Goal: Information Seeking & Learning: Compare options

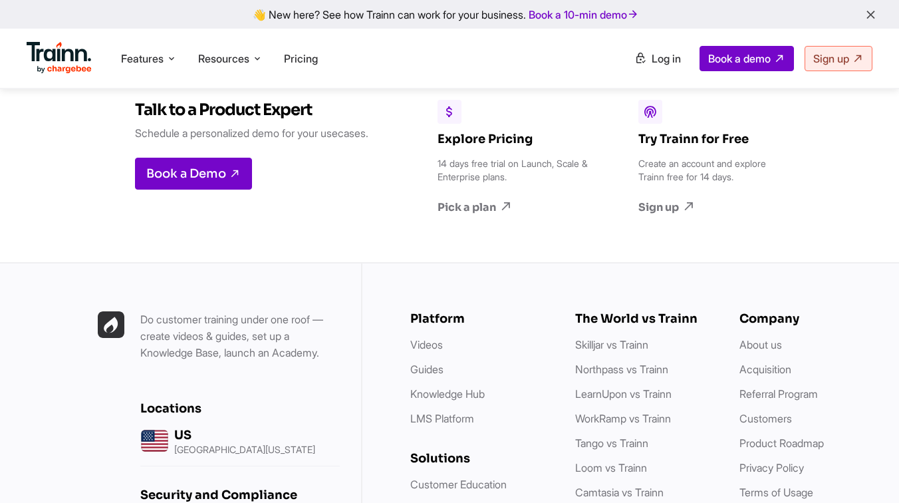
scroll to position [5485, 0]
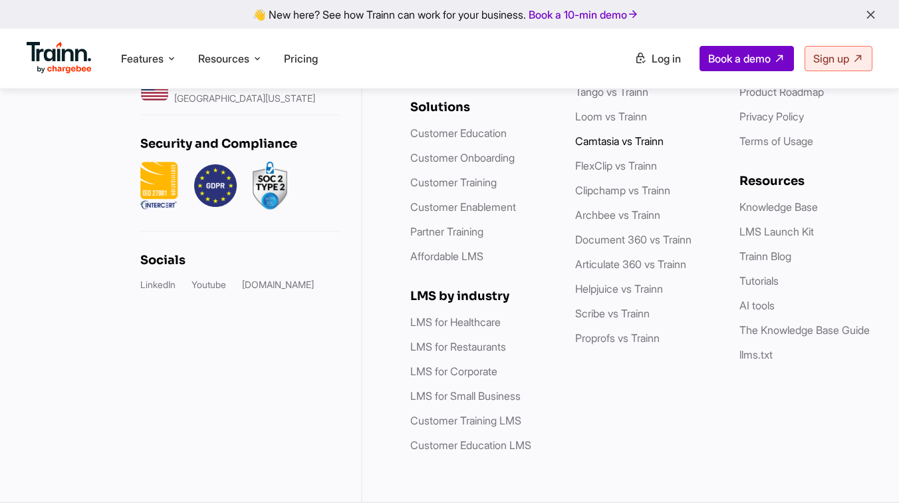
click at [604, 148] on link "Camtasia vs Trainn" at bounding box center [619, 140] width 88 height 13
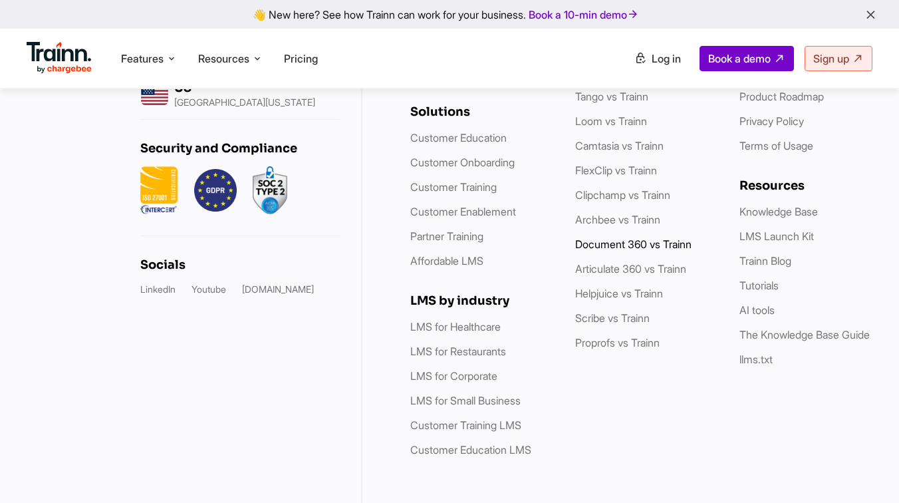
click at [607, 251] on link "Document 360 vs Trainn" at bounding box center [633, 243] width 116 height 13
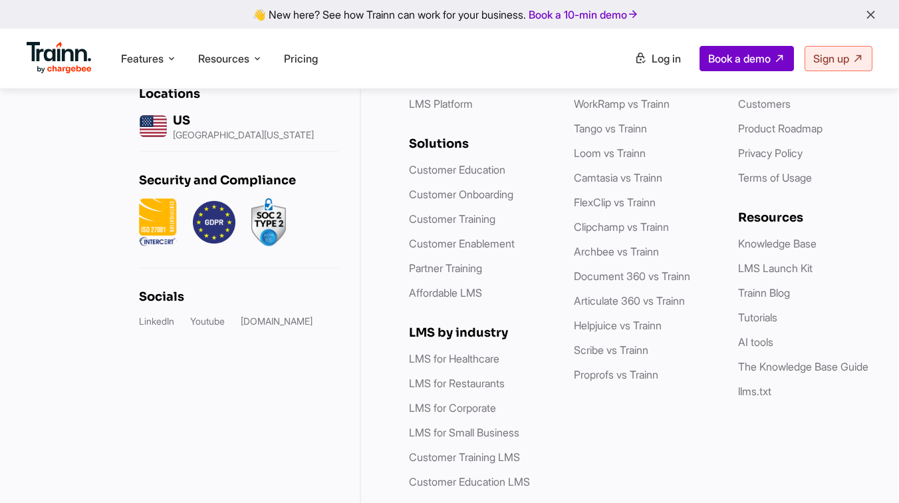
scroll to position [3846, 1]
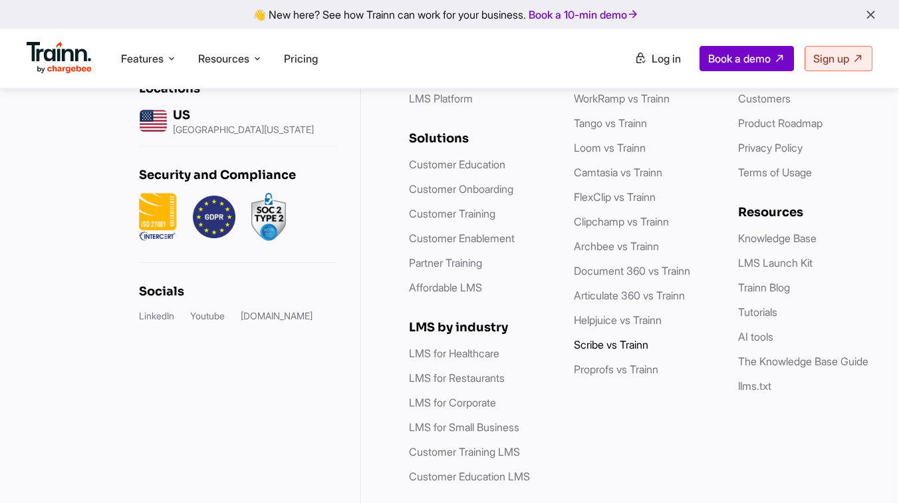
click at [624, 351] on link "Scribe vs Trainn" at bounding box center [611, 344] width 74 height 13
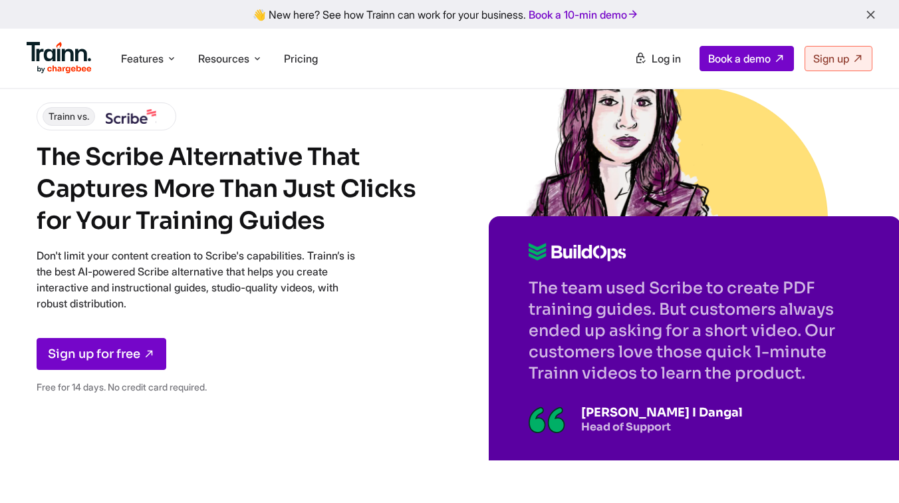
scroll to position [54, 1]
